Goal: Check status: Check status

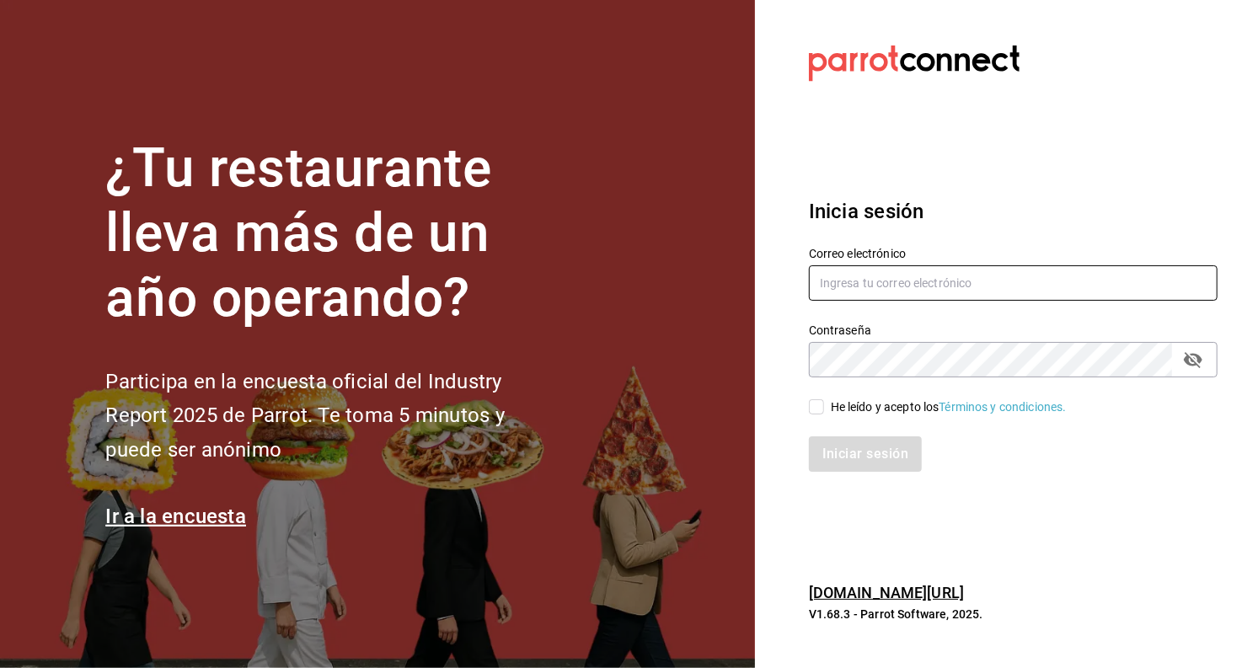
click at [912, 290] on input "text" at bounding box center [1013, 282] width 409 height 35
type input "[EMAIL_ADDRESS][DOMAIN_NAME]"
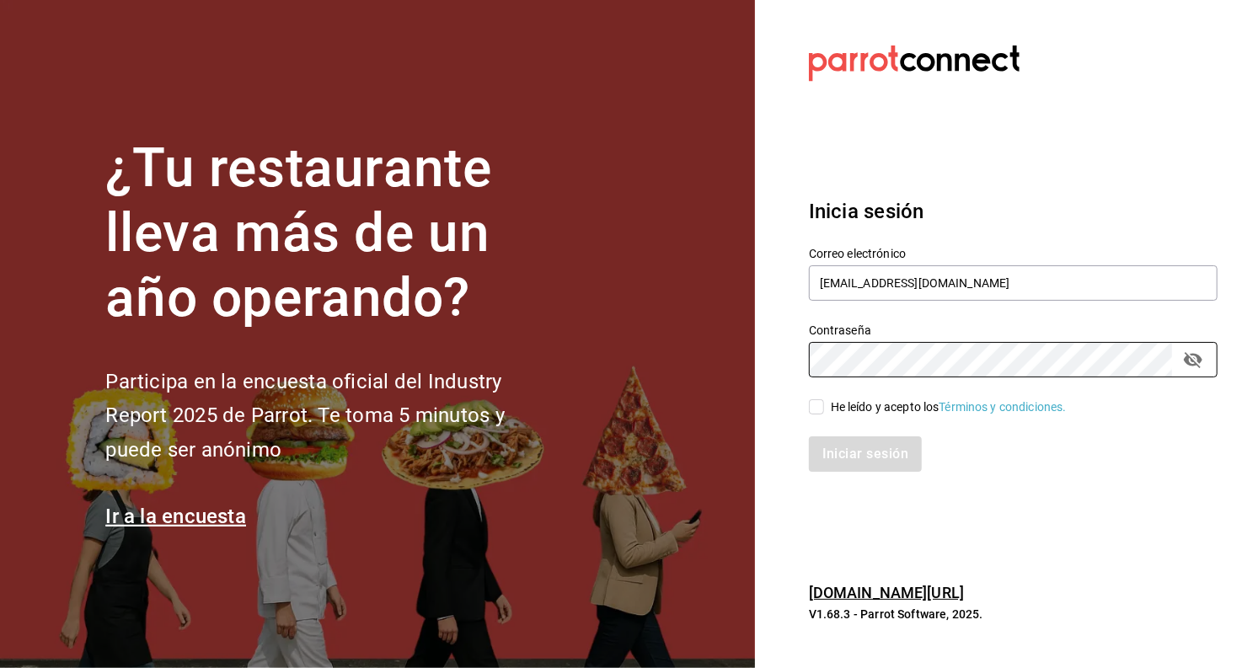
click at [820, 409] on input "He leído y acepto los Términos y condiciones." at bounding box center [816, 406] width 15 height 15
checkbox input "true"
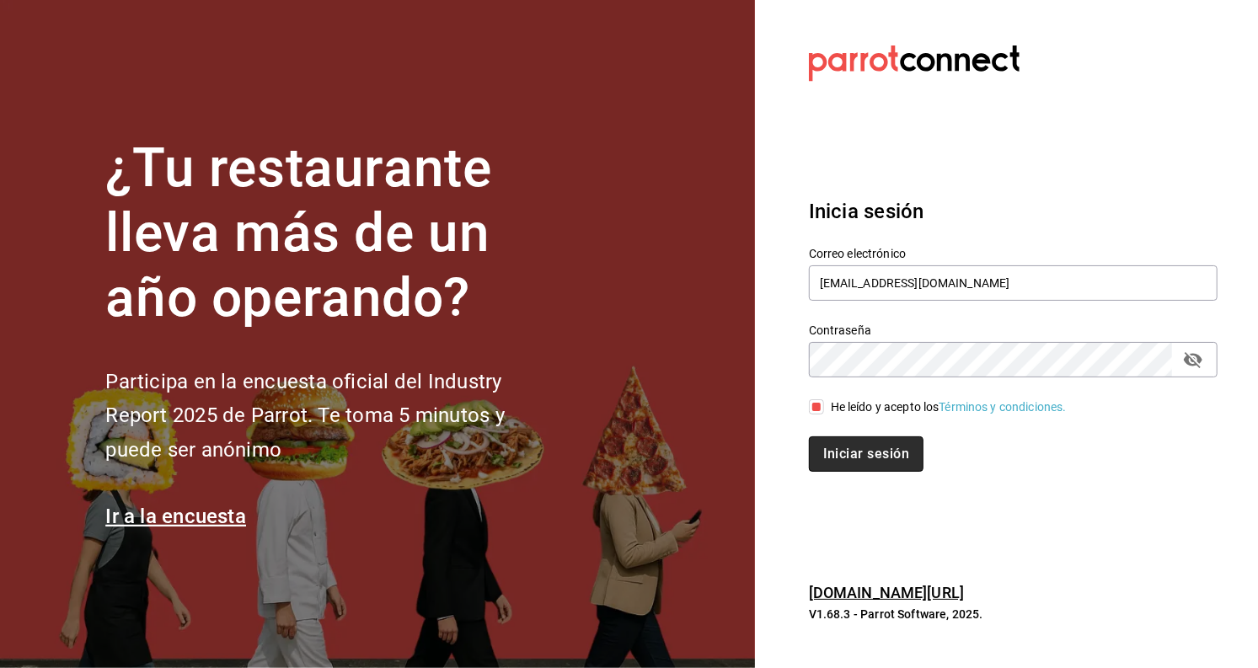
click at [856, 453] on button "Iniciar sesión" at bounding box center [866, 453] width 115 height 35
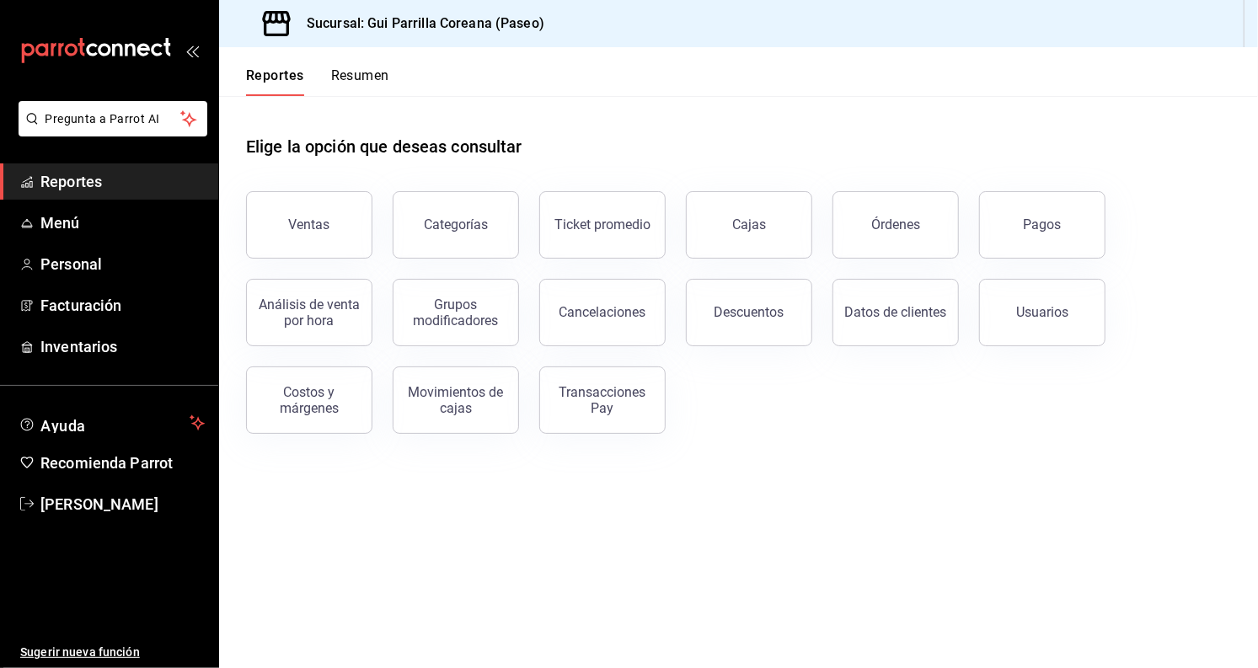
click at [1025, 235] on button "Pagos" at bounding box center [1042, 224] width 126 height 67
